Goal: Task Accomplishment & Management: Manage account settings

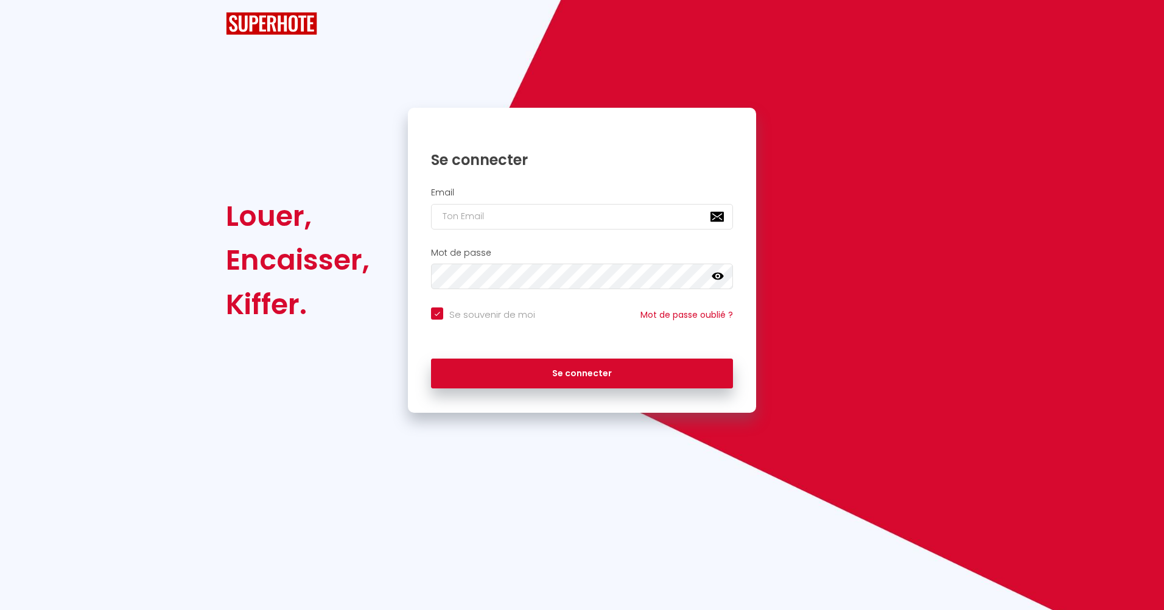
checkbox input "true"
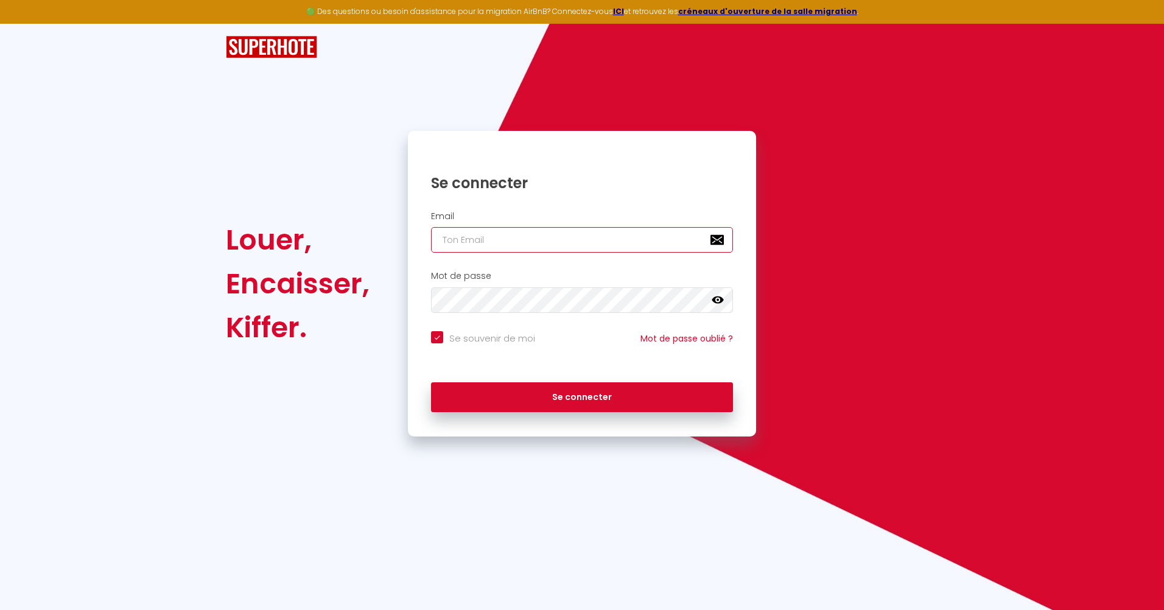
type input "[EMAIL_ADDRESS][DOMAIN_NAME]"
click at [477, 381] on div "Se connecter" at bounding box center [582, 394] width 348 height 37
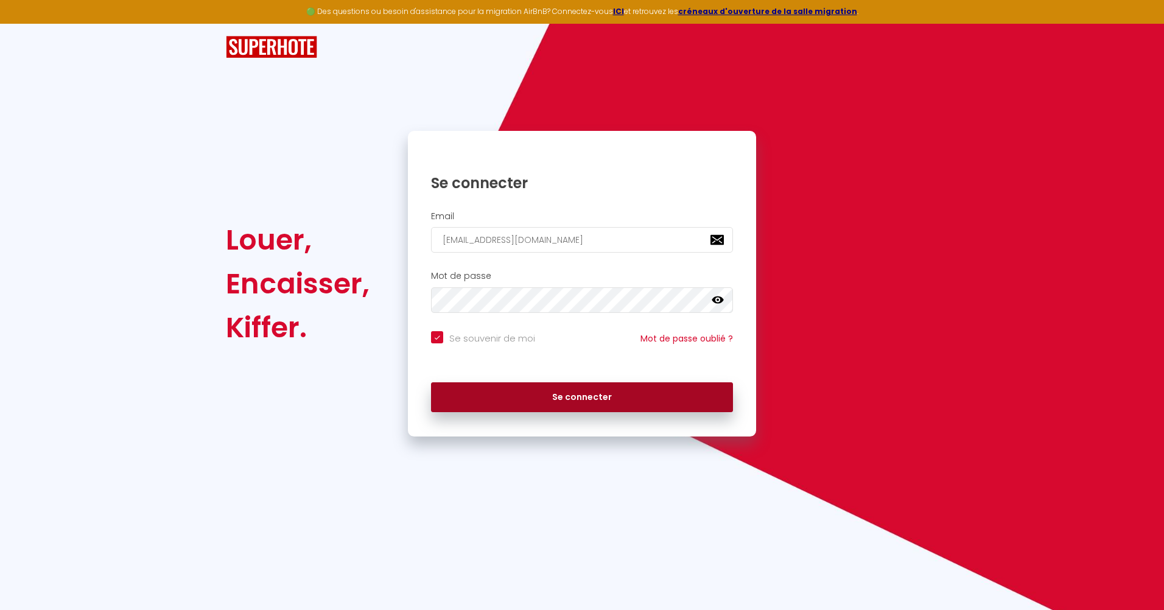
click at [479, 387] on button "Se connecter" at bounding box center [582, 397] width 302 height 30
checkbox input "true"
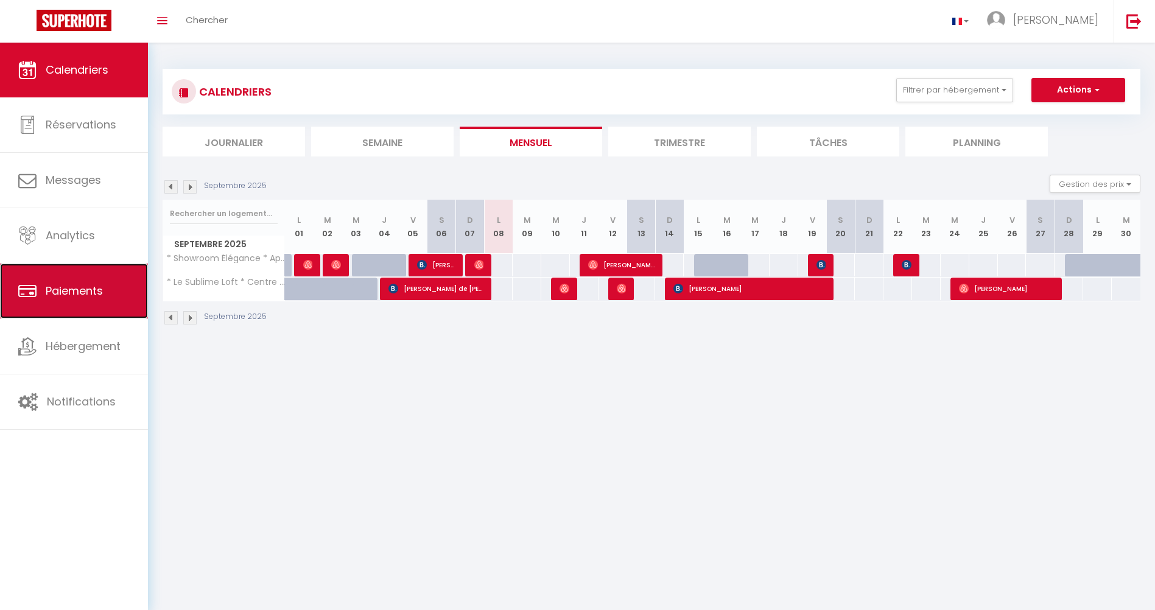
click at [60, 292] on span "Paiements" at bounding box center [74, 290] width 57 height 15
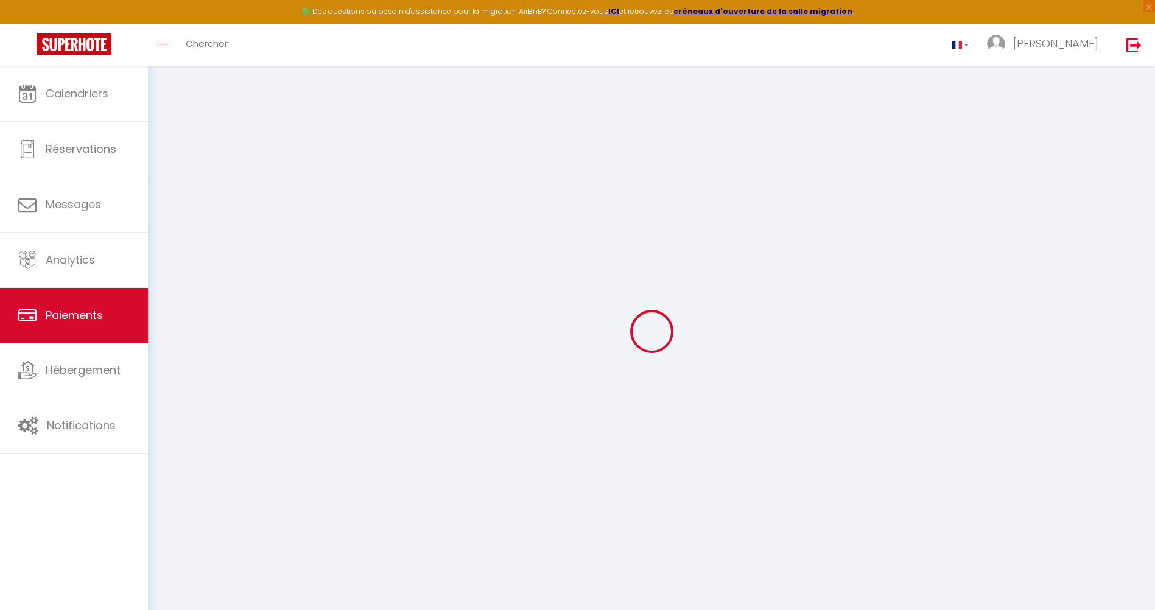
select select "2"
select select "0"
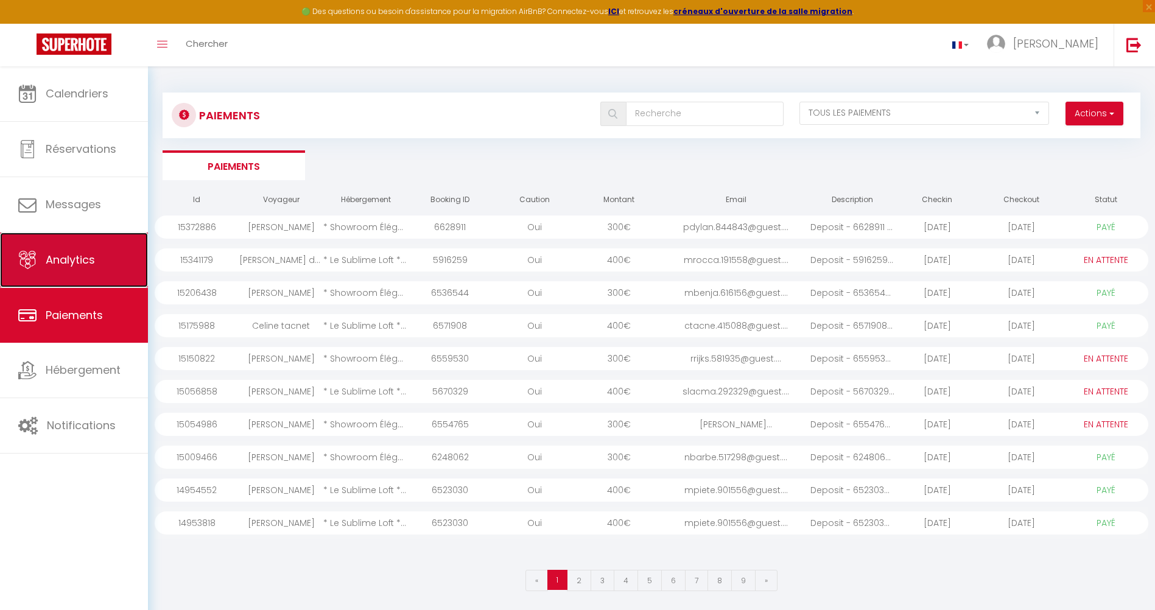
click at [58, 271] on link "Analytics" at bounding box center [74, 260] width 148 height 55
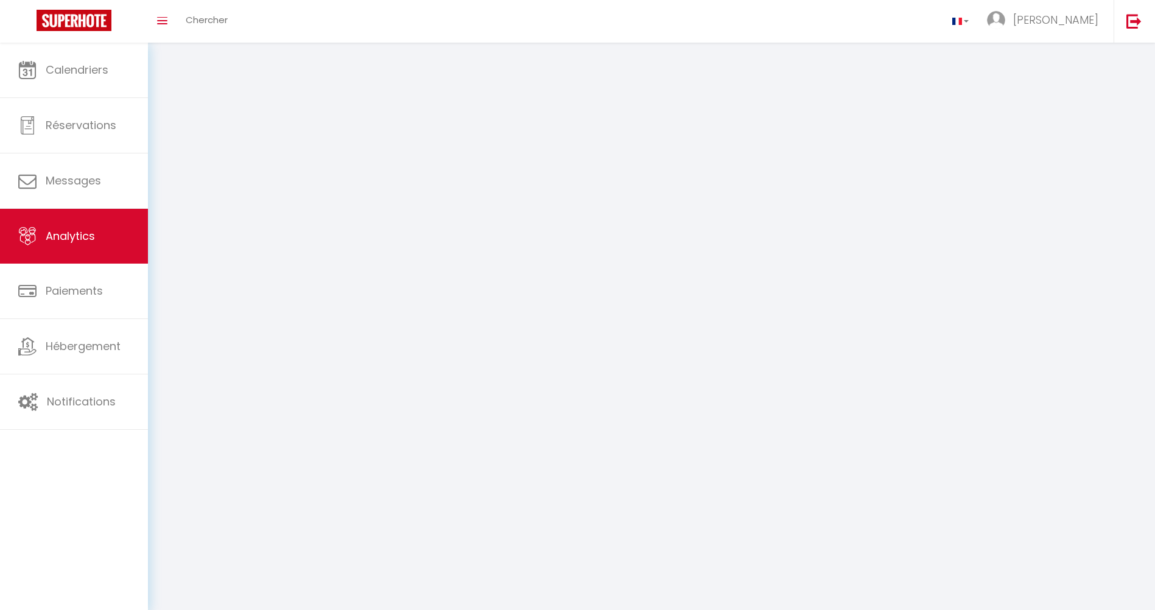
select select "2025"
select select "9"
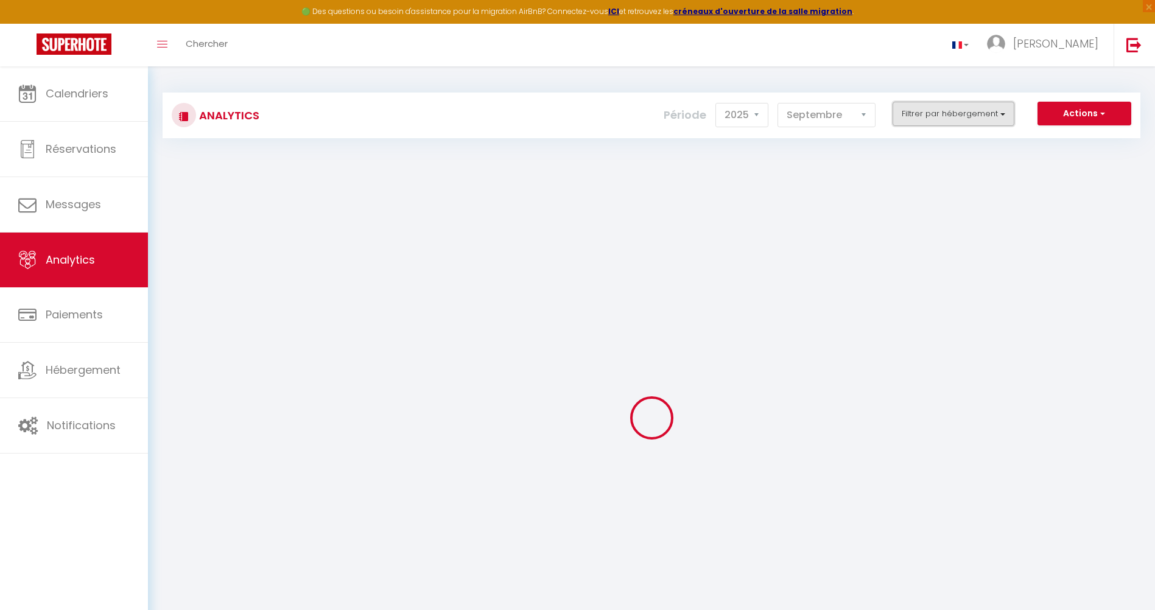
click at [927, 105] on button "Filtrer par hébergement" at bounding box center [954, 114] width 122 height 24
checkbox input "false"
checkbox personnes "false"
checkbox Centre "false"
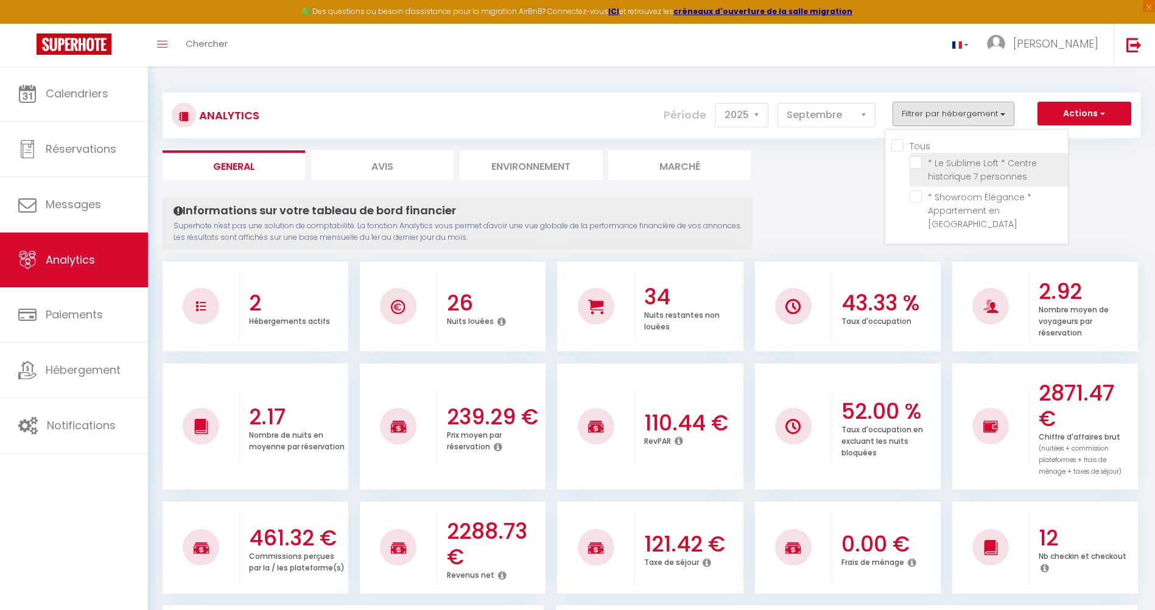
click at [919, 163] on personnes "checkbox" at bounding box center [989, 162] width 158 height 12
checkbox personnes "true"
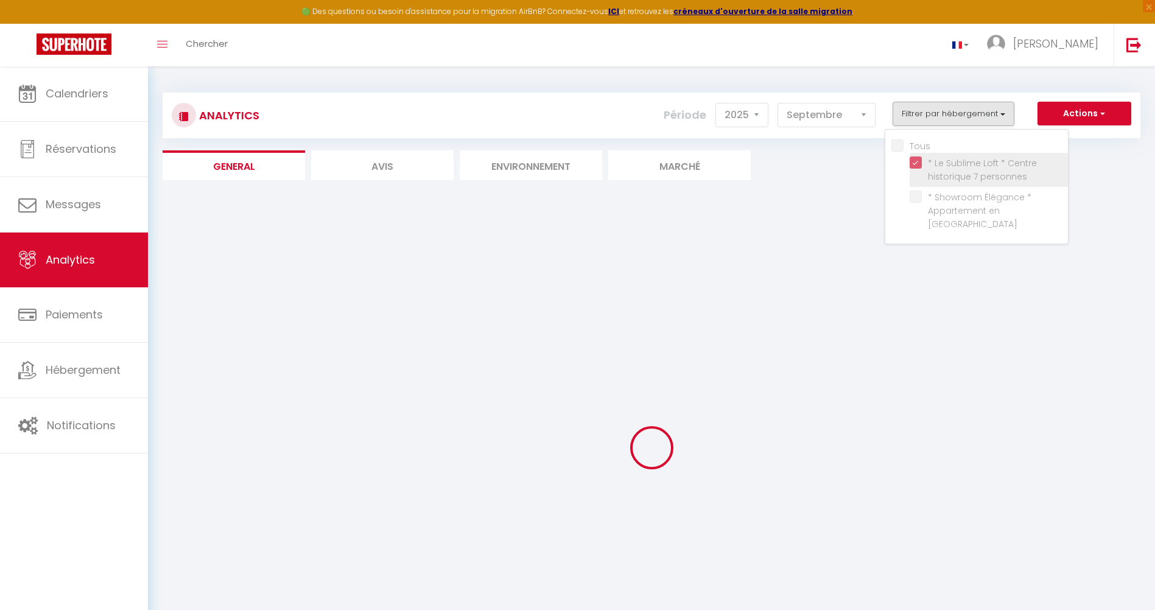
checkbox Centre "false"
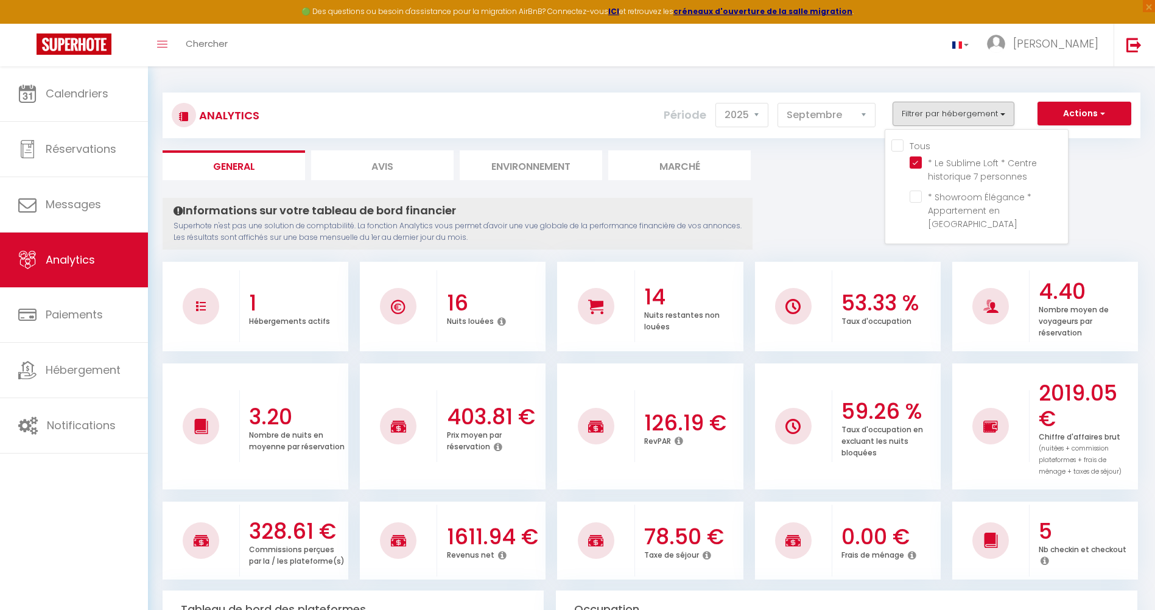
click at [832, 180] on ul "General Avis Environnement Marché" at bounding box center [652, 165] width 978 height 30
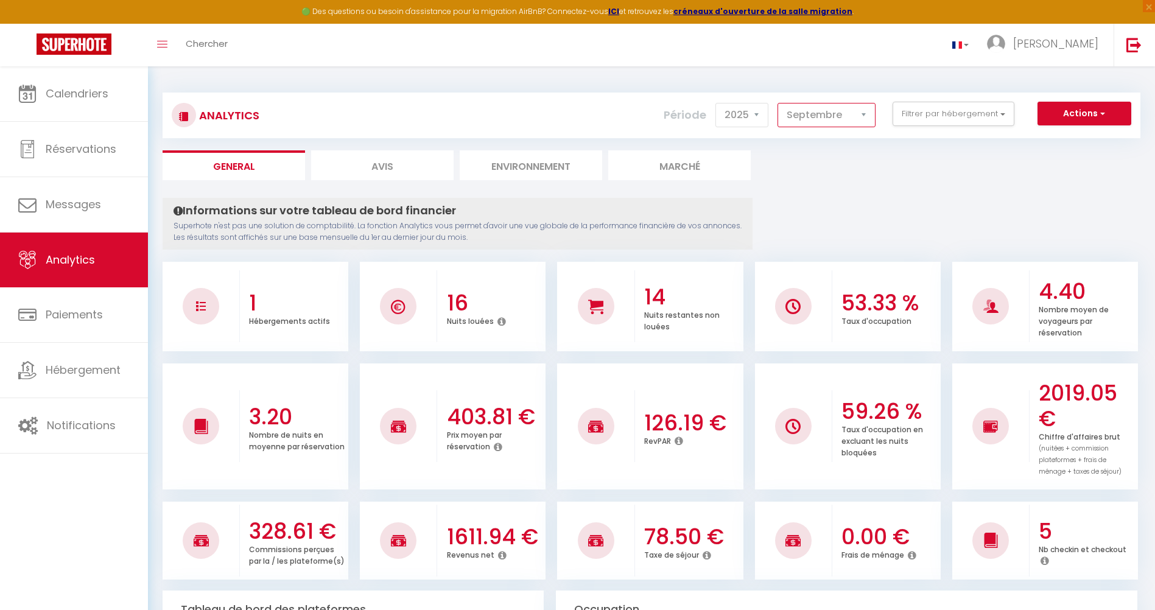
click at [861, 123] on select "[PERSON_NAME] Mars [PERSON_NAME] Juin Juillet Août Septembre Octobre Novembre D…" at bounding box center [826, 115] width 98 height 24
click at [778, 103] on select "[PERSON_NAME] Mars [PERSON_NAME] Juin Juillet Août Septembre Octobre Novembre D…" at bounding box center [826, 115] width 98 height 24
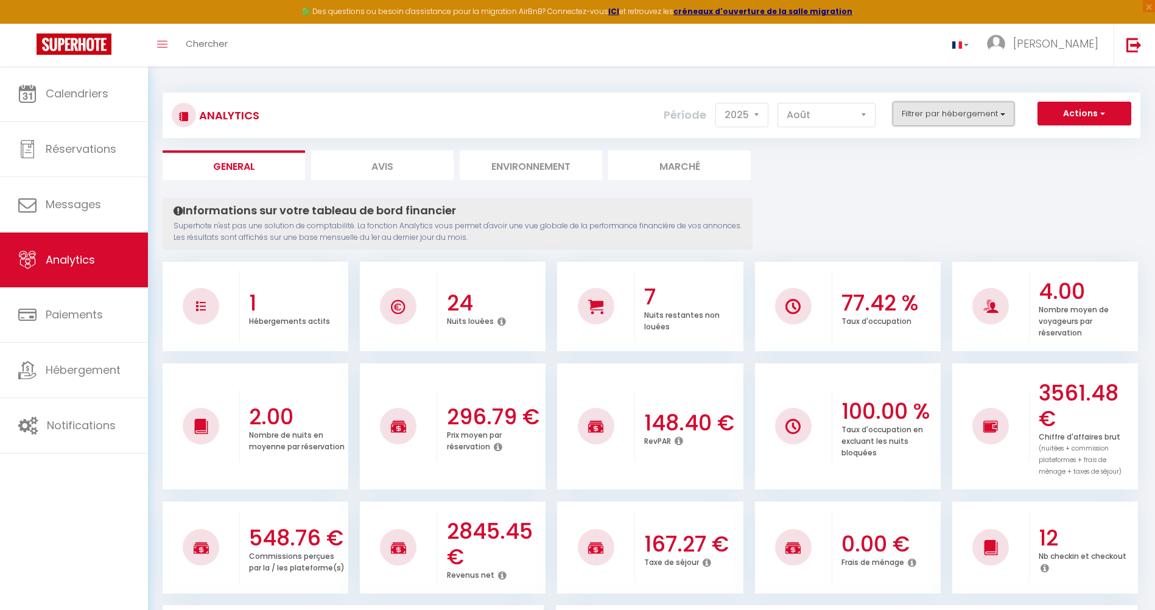
click at [941, 122] on button "Filtrer par hébergement" at bounding box center [954, 114] width 122 height 24
click at [851, 172] on ul "General Avis Environnement Marché" at bounding box center [652, 165] width 978 height 30
click at [955, 114] on button "Filtrer par hébergement" at bounding box center [954, 114] width 122 height 24
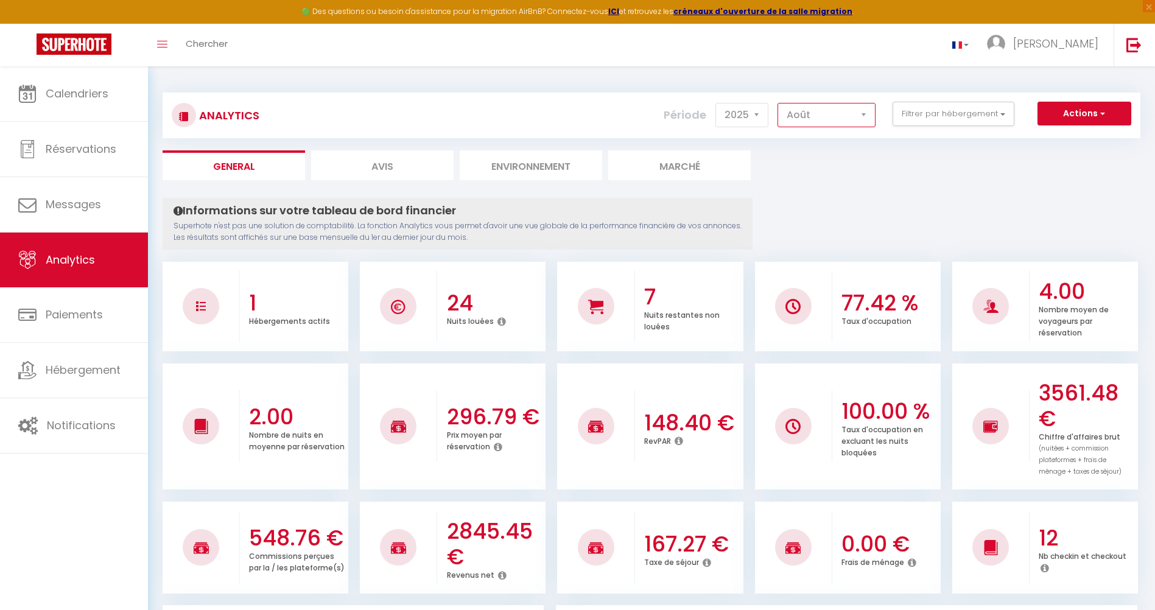
click at [846, 113] on select "[PERSON_NAME] Mars [PERSON_NAME] Juin Juillet Août Septembre Octobre Novembre D…" at bounding box center [826, 115] width 98 height 24
click at [778, 103] on select "[PERSON_NAME] Mars [PERSON_NAME] Juin Juillet Août Septembre Octobre Novembre D…" at bounding box center [826, 115] width 98 height 24
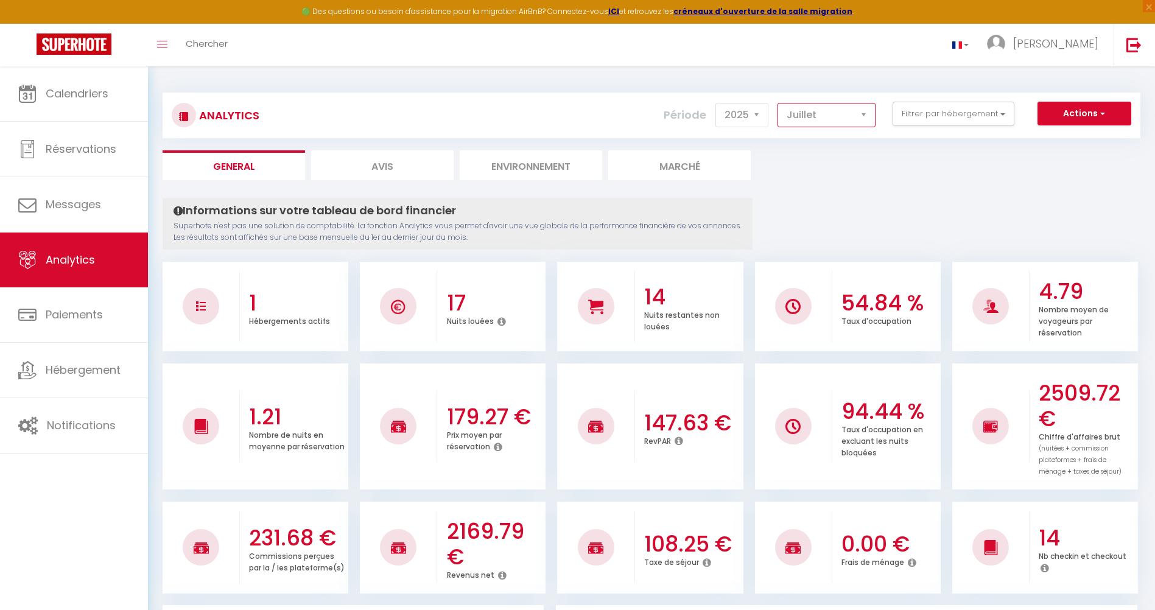
click at [815, 121] on select "[PERSON_NAME] Mars [PERSON_NAME] Juin Juillet Août Septembre Octobre Novembre D…" at bounding box center [826, 115] width 98 height 24
select select "8"
click at [778, 103] on select "[PERSON_NAME] Mars [PERSON_NAME] Juin Juillet Août Septembre Octobre Novembre D…" at bounding box center [826, 115] width 98 height 24
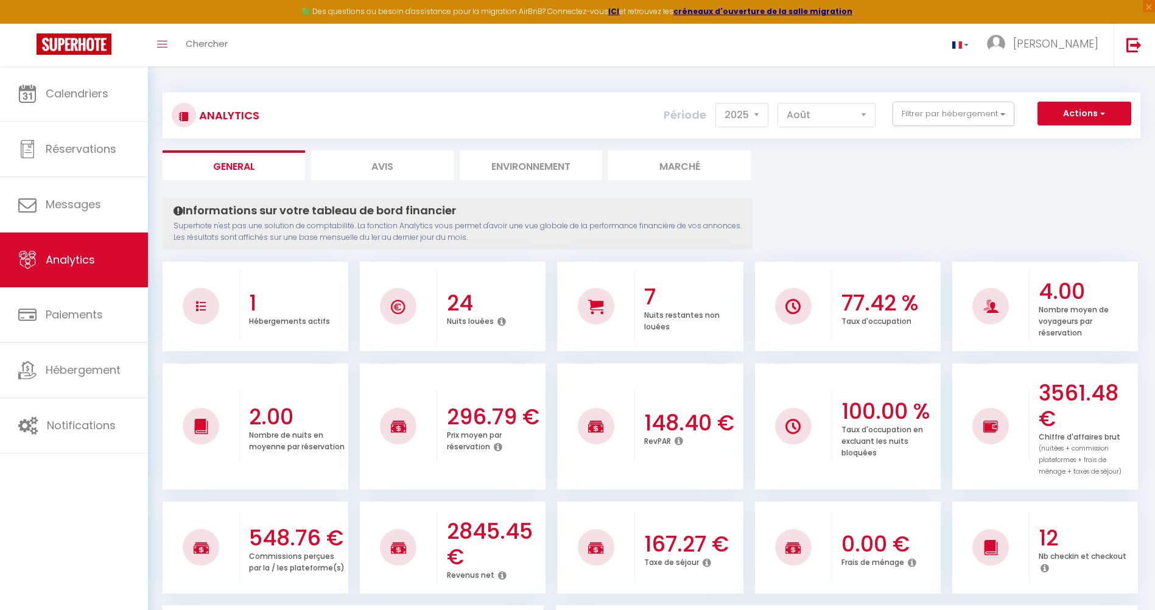
click at [821, 259] on ul "1 Hébergements actifs 24 Nuits louées 7 Nuits restantes non louées 77.42 % Taux…" at bounding box center [652, 305] width 978 height 93
click at [925, 116] on button "Filtrer par hébergement" at bounding box center [954, 114] width 122 height 24
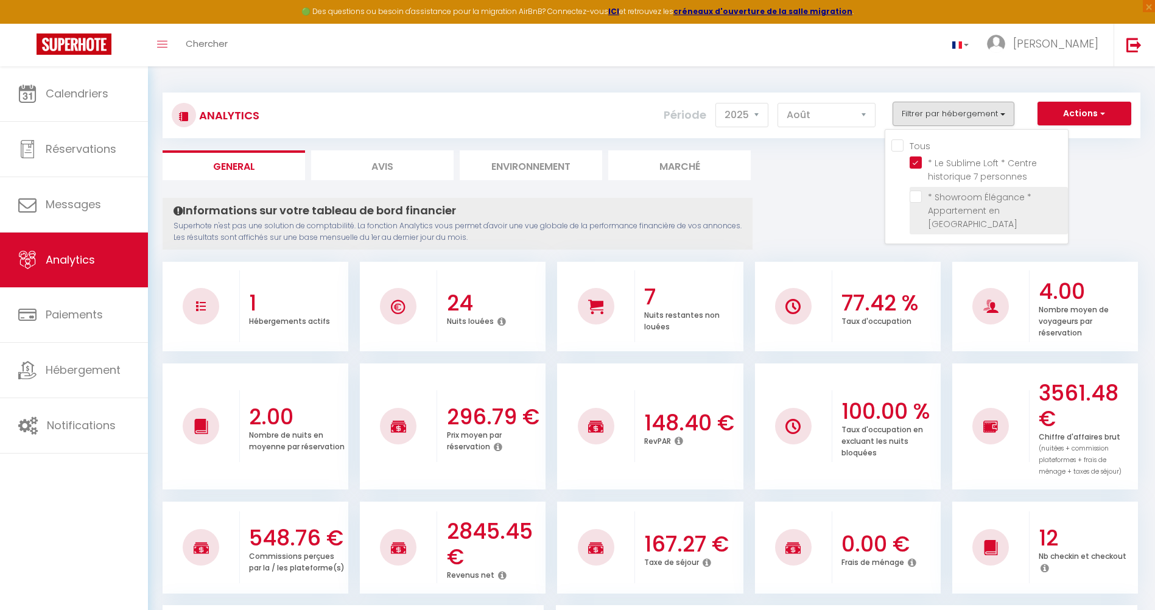
click at [917, 200] on Centre "checkbox" at bounding box center [989, 197] width 158 height 12
checkbox Centre "true"
checkbox input "true"
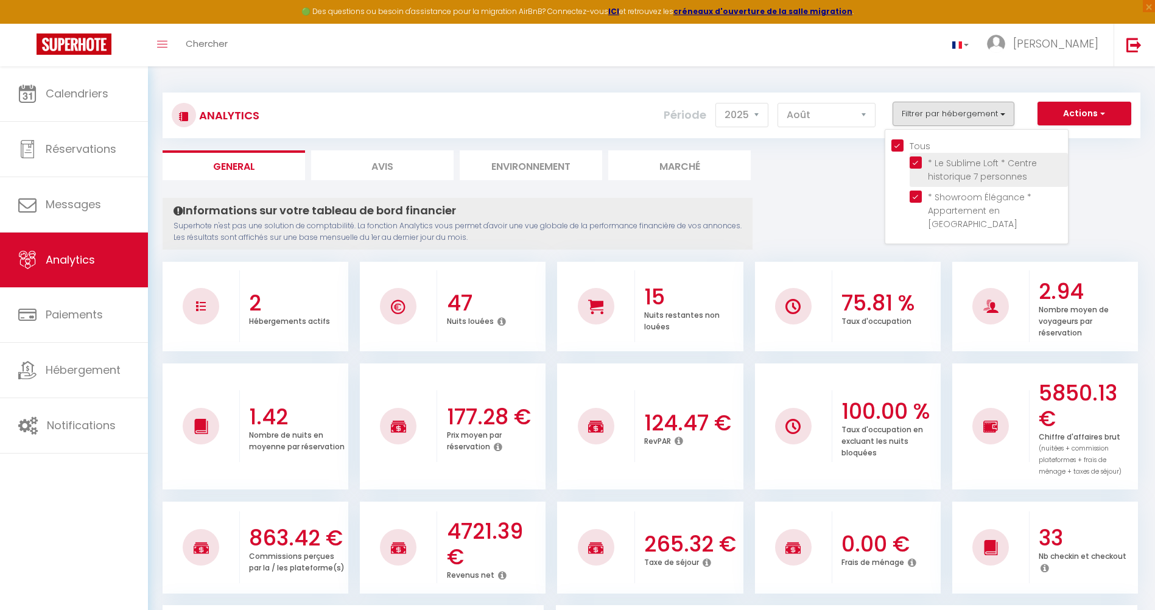
click at [920, 160] on personnes "checkbox" at bounding box center [989, 162] width 158 height 12
checkbox personnes "false"
checkbox input "false"
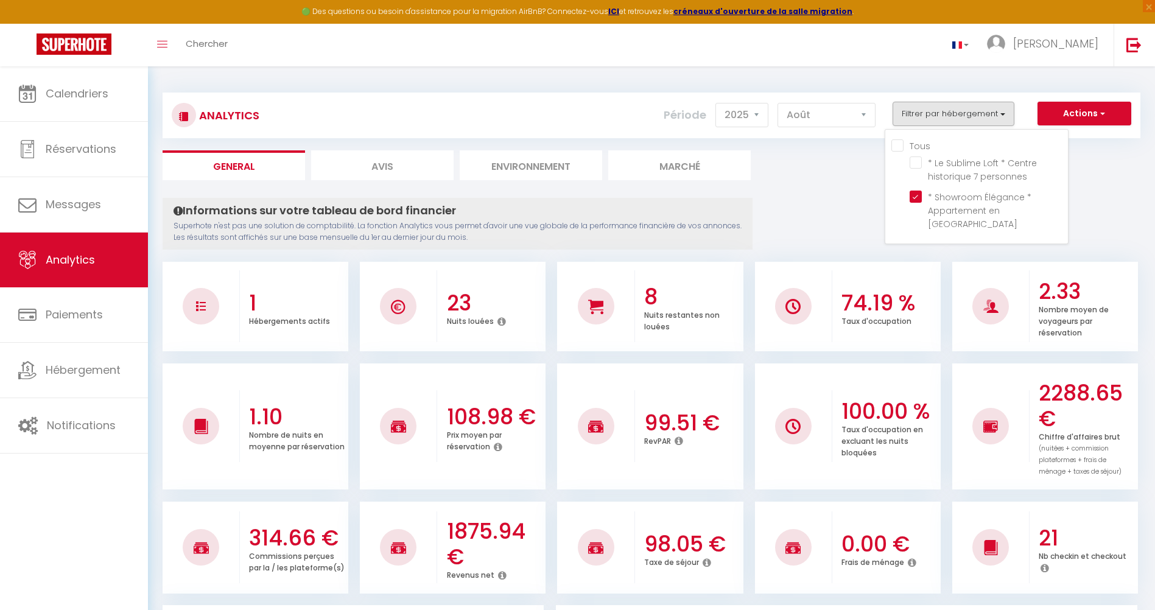
click at [809, 173] on ul "General Avis Environnement Marché" at bounding box center [652, 165] width 978 height 30
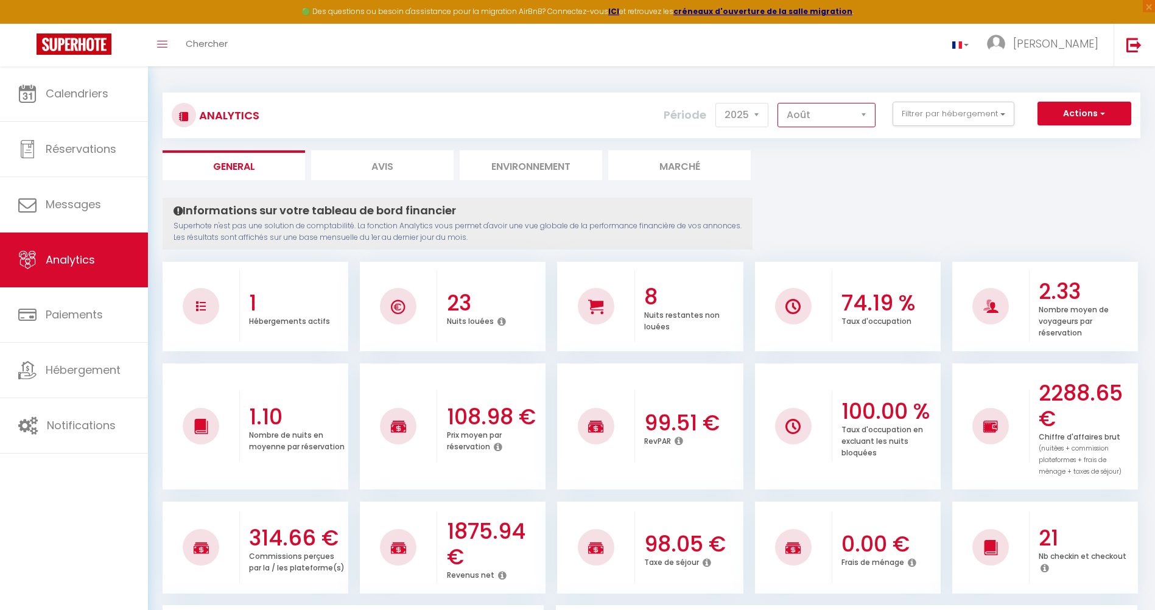
click at [820, 119] on select "[PERSON_NAME] Mars [PERSON_NAME] Juin Juillet Août Septembre Octobre Novembre D…" at bounding box center [826, 115] width 98 height 24
click at [778, 103] on select "[PERSON_NAME] Mars [PERSON_NAME] Juin Juillet Août Septembre Octobre Novembre D…" at bounding box center [826, 115] width 98 height 24
click at [823, 114] on select "[PERSON_NAME] Mars [PERSON_NAME] Juin Juillet Août Septembre Octobre Novembre D…" at bounding box center [826, 115] width 98 height 24
select select "8"
click at [778, 103] on select "[PERSON_NAME] Mars [PERSON_NAME] Juin Juillet Août Septembre Octobre Novembre D…" at bounding box center [826, 115] width 98 height 24
